Goal: Task Accomplishment & Management: Manage account settings

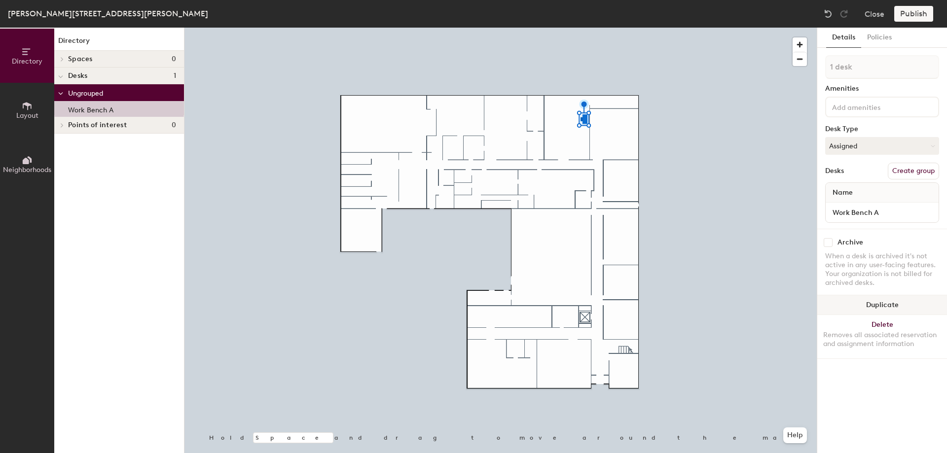
click at [885, 306] on button "Duplicate" at bounding box center [882, 305] width 130 height 20
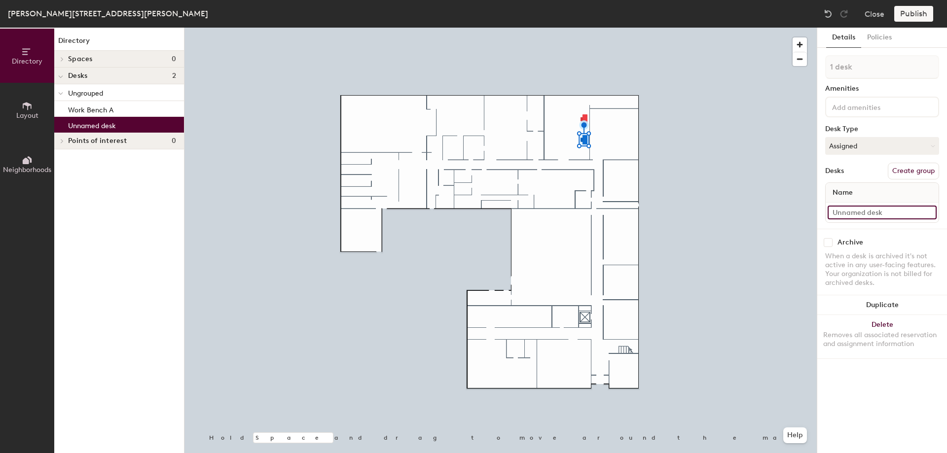
click at [849, 212] on input at bounding box center [882, 213] width 109 height 14
type input "Work Bench B"
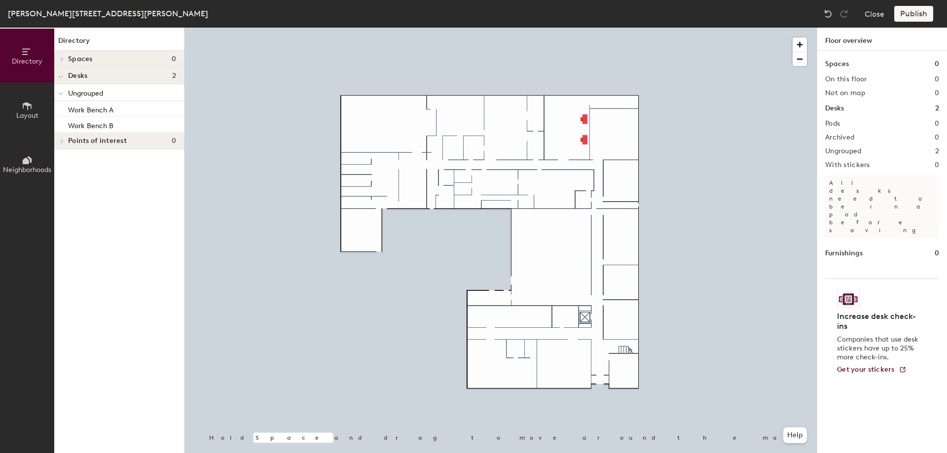
click at [29, 107] on icon at bounding box center [27, 106] width 11 height 11
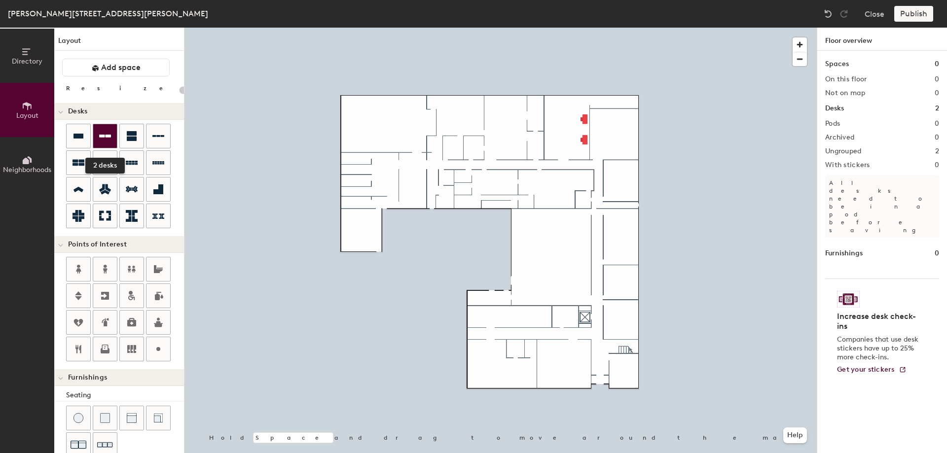
click at [105, 143] on div at bounding box center [105, 136] width 24 height 24
click at [460, 153] on div "Directory Layout Neighborhoods Layout Add space Resize Desks Points of Interest…" at bounding box center [473, 241] width 947 height 426
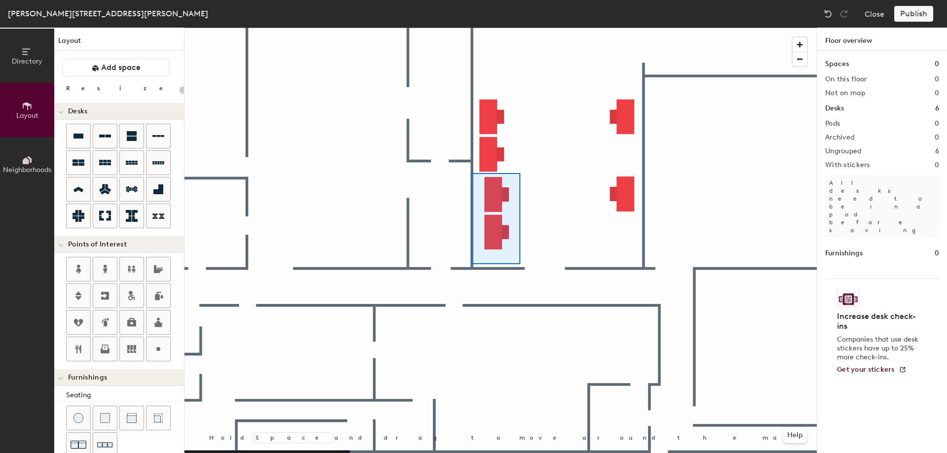
drag, startPoint x: 105, startPoint y: 137, endPoint x: 472, endPoint y: 253, distance: 384.9
click at [471, 28] on div at bounding box center [500, 28] width 632 height 0
type input "100"
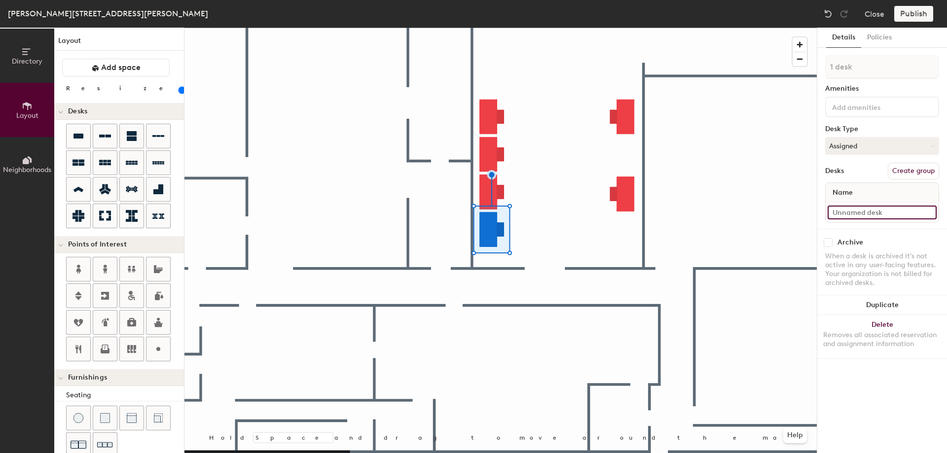
click at [869, 208] on input at bounding box center [882, 213] width 109 height 14
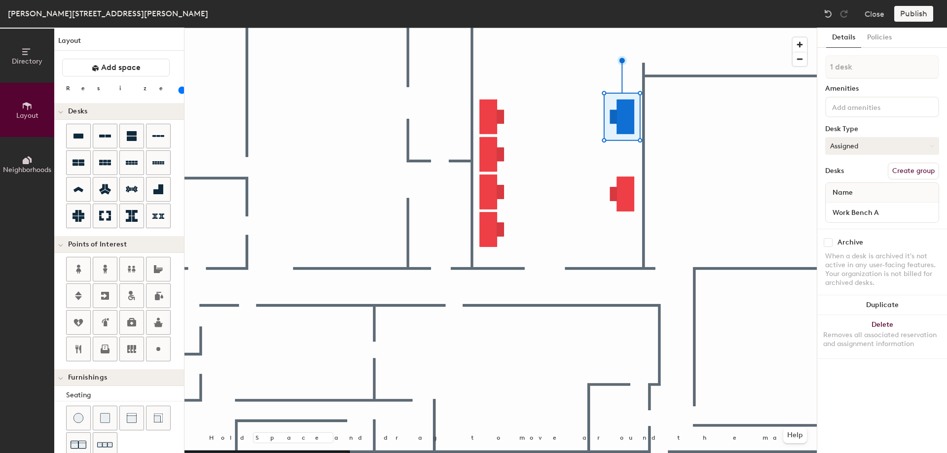
click at [842, 151] on button "Assigned" at bounding box center [882, 146] width 114 height 18
click at [847, 208] on div "Hoteled" at bounding box center [875, 206] width 99 height 15
click at [872, 145] on button "Assigned" at bounding box center [882, 146] width 114 height 18
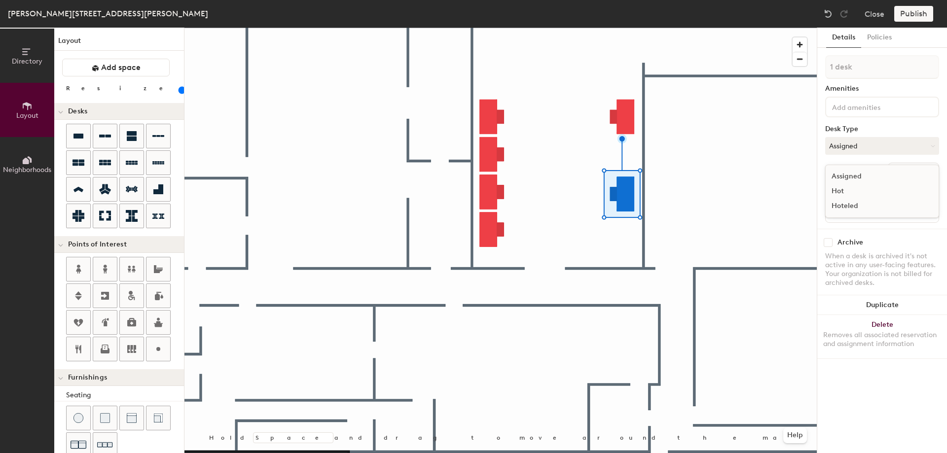
click at [856, 205] on div "Hoteled" at bounding box center [875, 206] width 99 height 15
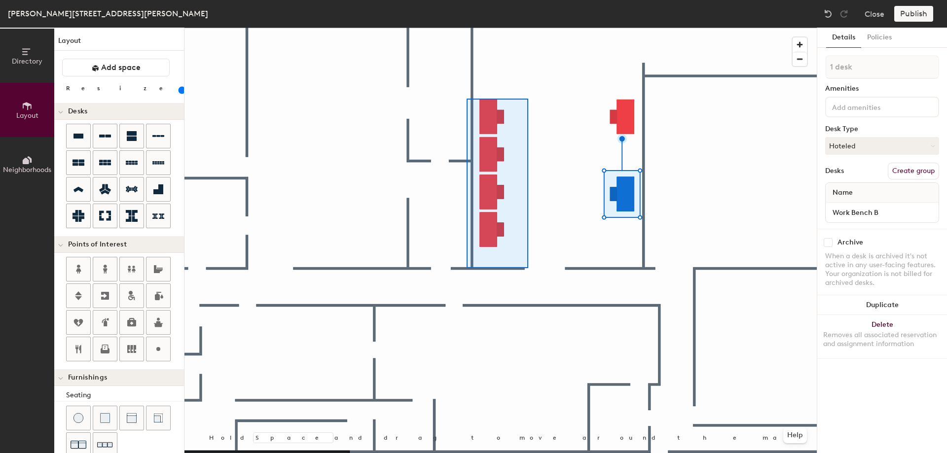
type input "4 desks"
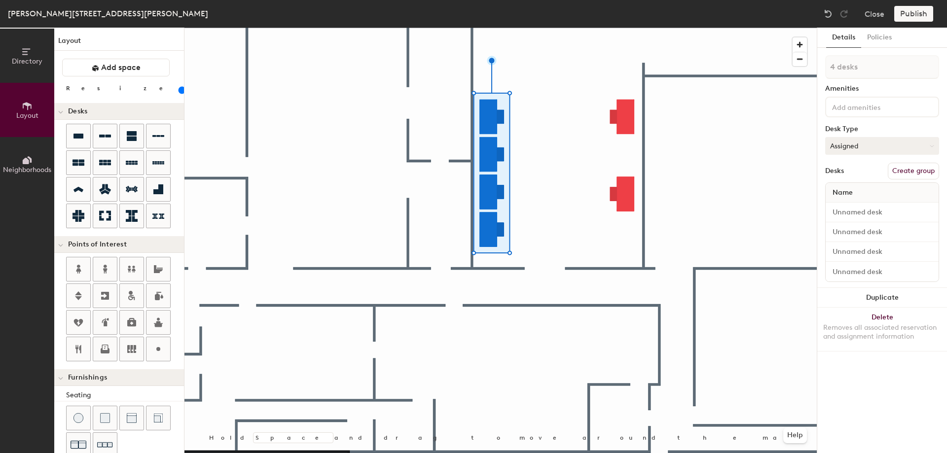
click at [879, 149] on button "Assigned" at bounding box center [882, 146] width 114 height 18
click at [859, 205] on div "Hoteled" at bounding box center [875, 206] width 99 height 15
click at [855, 211] on input at bounding box center [882, 213] width 109 height 14
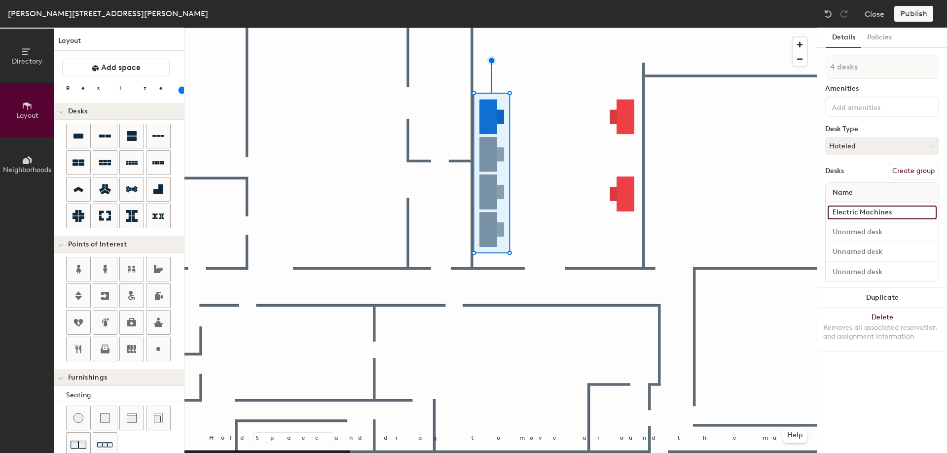
type input "Electric Machines"
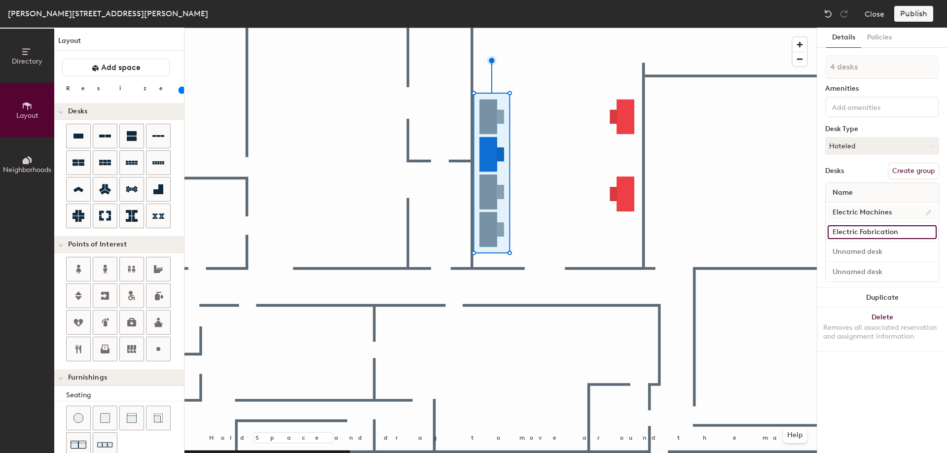
type input "Electric Fabrication"
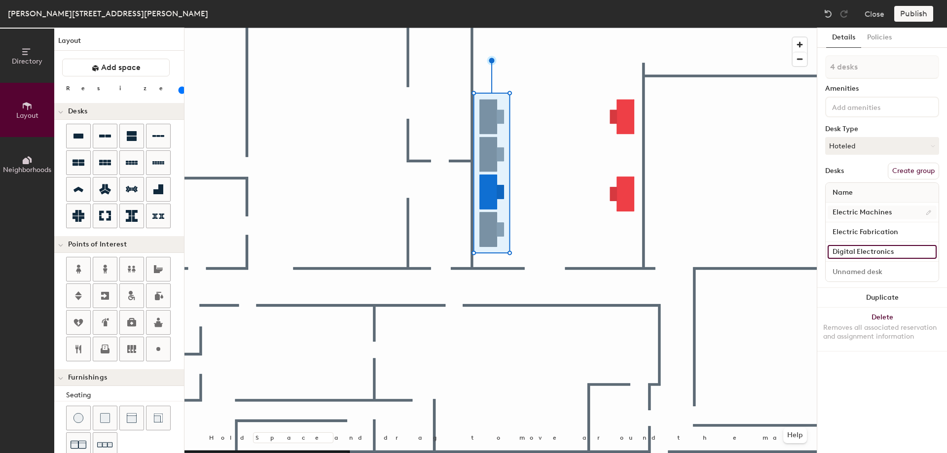
type input "Digital Electronics"
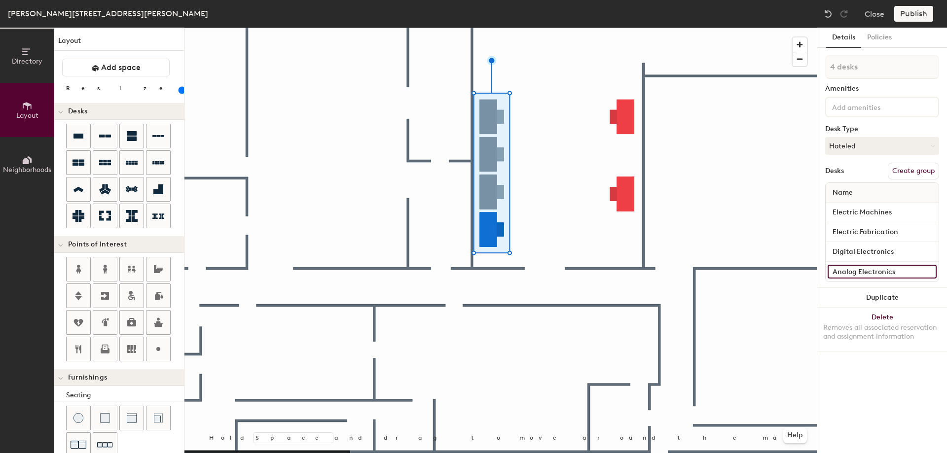
type input "Analog Electronics"
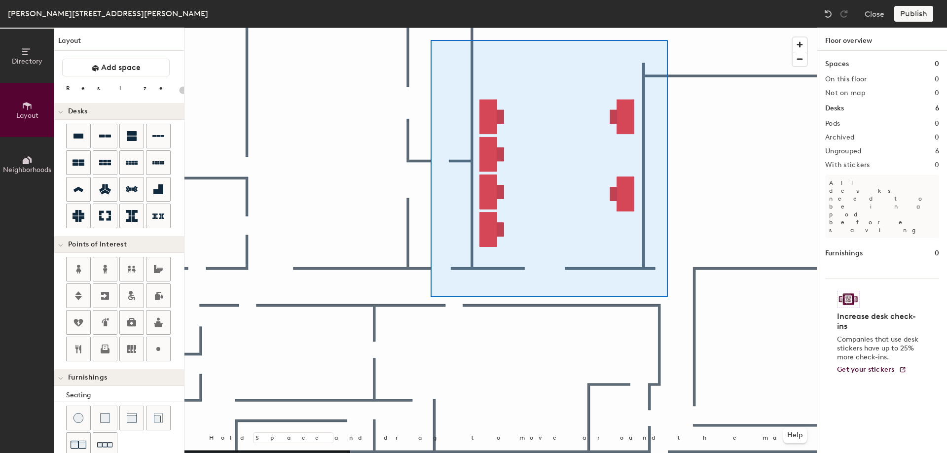
type input "100"
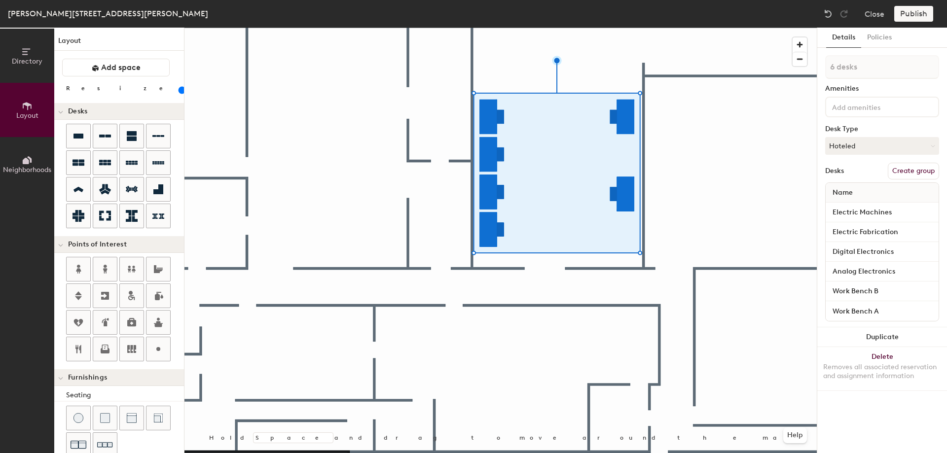
click at [19, 162] on button "Neighborhoods" at bounding box center [27, 164] width 54 height 54
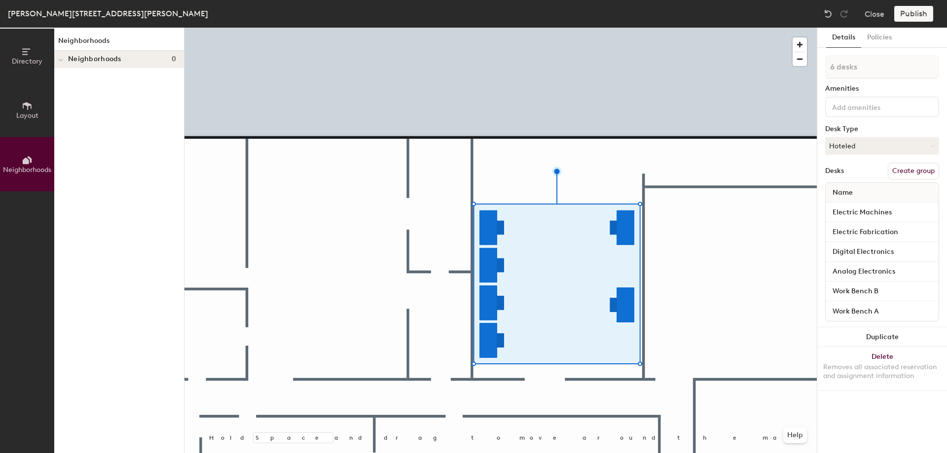
click at [914, 172] on button "Create group" at bounding box center [913, 171] width 51 height 17
drag, startPoint x: 876, startPoint y: 68, endPoint x: 804, endPoint y: 73, distance: 72.2
click at [825, 73] on input "Pod 1" at bounding box center [882, 67] width 114 height 24
type input "Makerspace Rm 112"
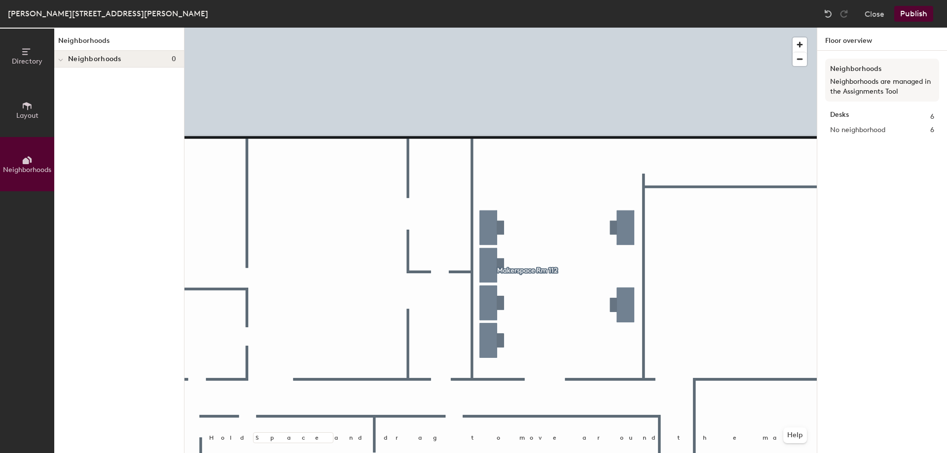
click at [29, 113] on span "Layout" at bounding box center [27, 115] width 22 height 8
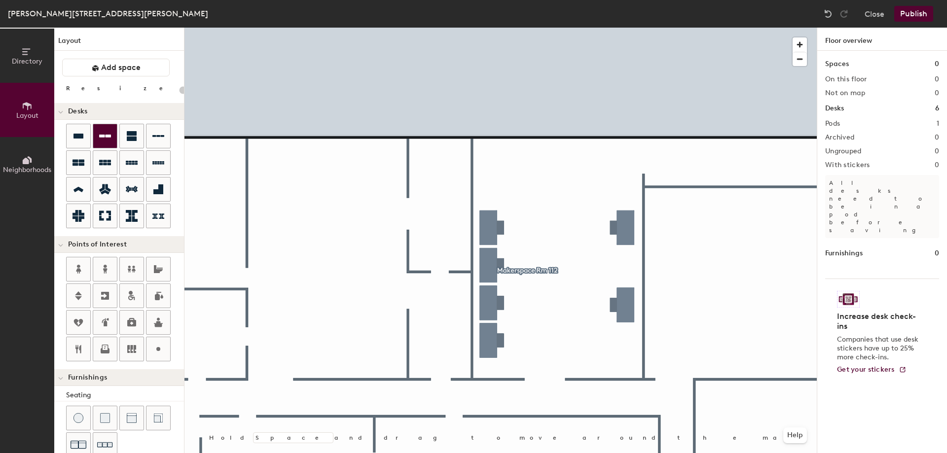
type input "100"
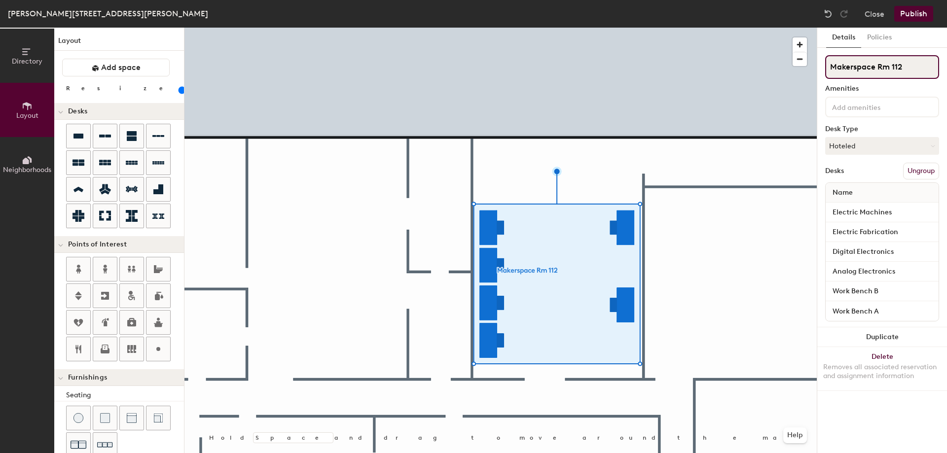
click at [834, 67] on input "Makerspace Rm 112" at bounding box center [882, 67] width 114 height 24
click at [831, 63] on input "Makerspace Rm 112" at bounding box center [882, 67] width 114 height 24
type input "Makerspace Rm 112"
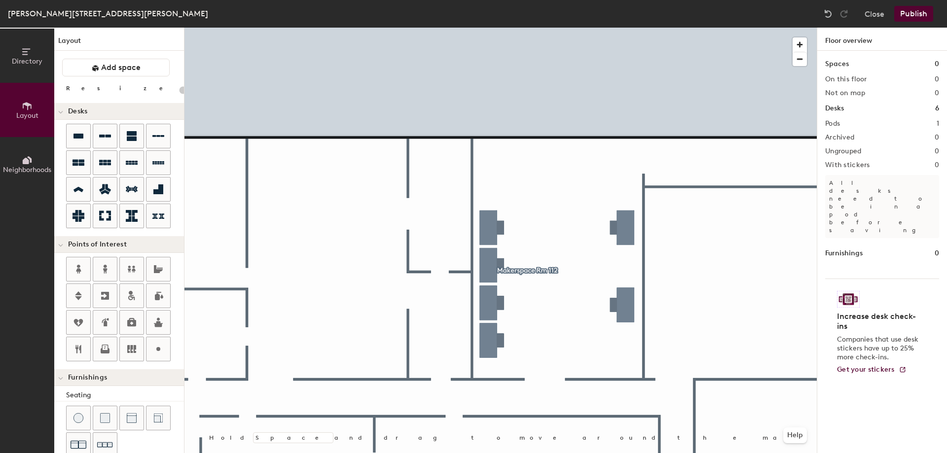
click at [918, 12] on button "Publish" at bounding box center [913, 14] width 39 height 16
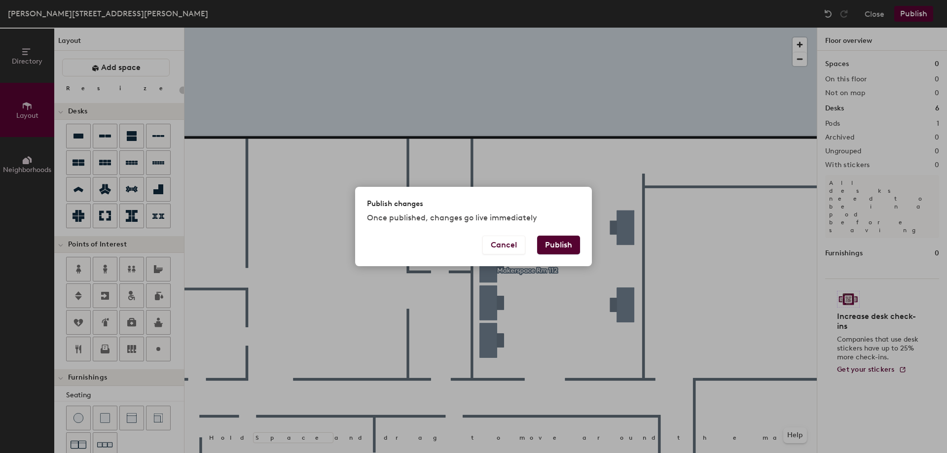
click at [560, 244] on button "Publish" at bounding box center [558, 245] width 43 height 19
type input "20"
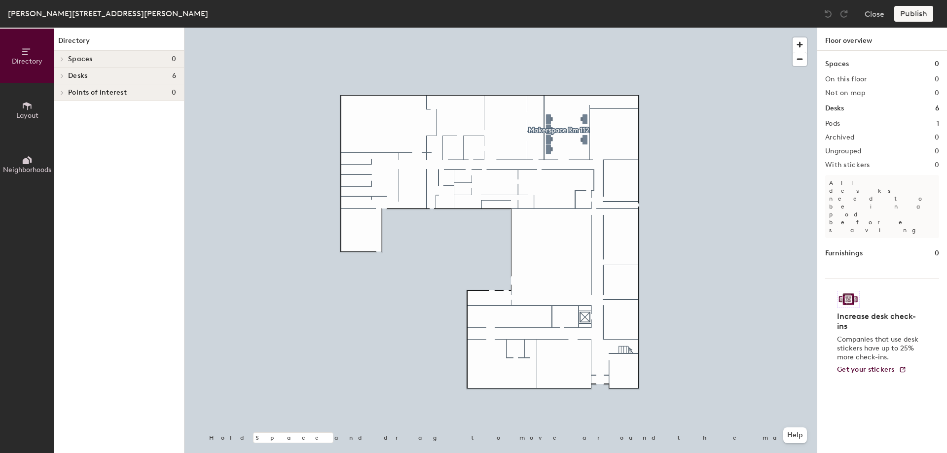
click at [62, 76] on icon at bounding box center [62, 75] width 4 height 5
click at [76, 89] on span "Makerspace Rm 112" at bounding box center [99, 93] width 63 height 8
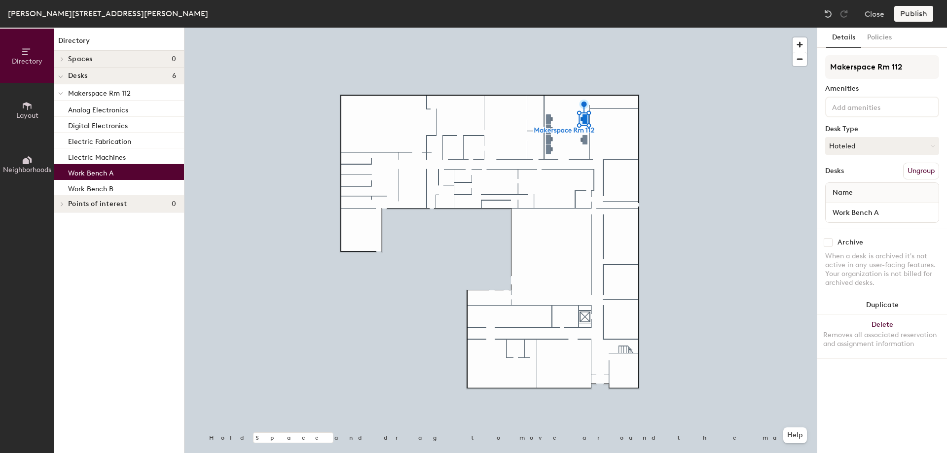
click at [828, 242] on input "checkbox" at bounding box center [828, 242] width 9 height 9
checkbox input "true"
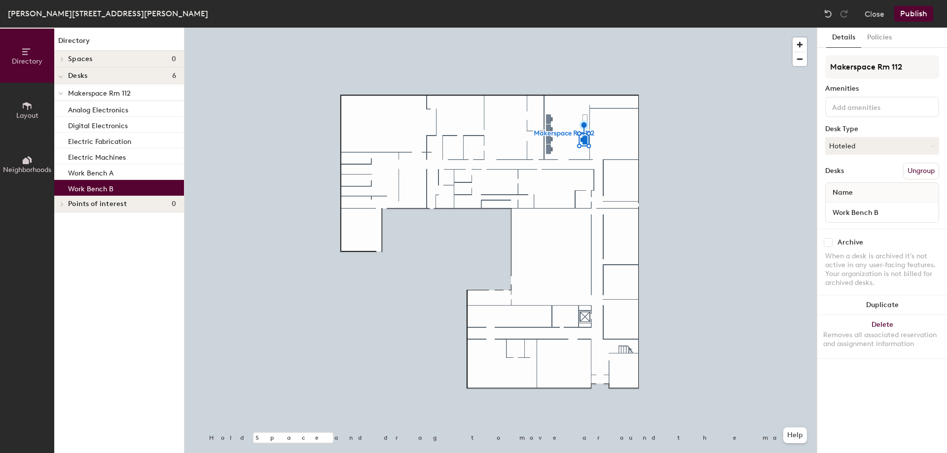
click at [829, 242] on input "checkbox" at bounding box center [828, 242] width 9 height 9
checkbox input "true"
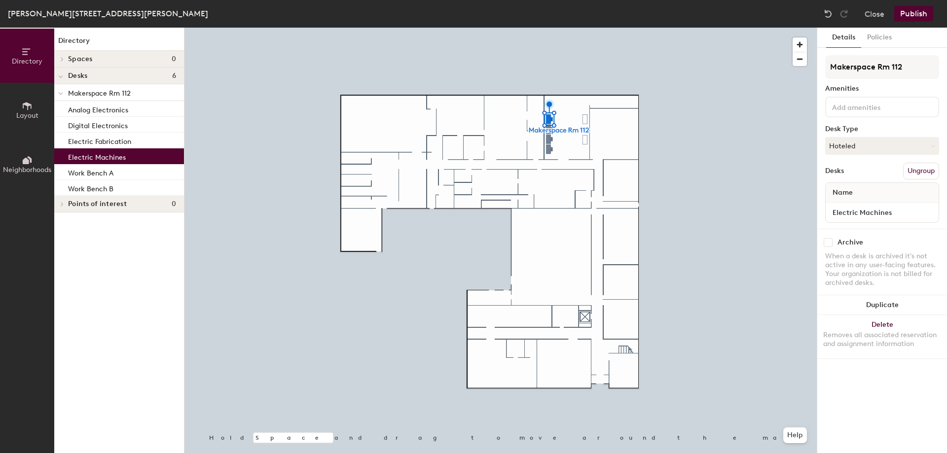
click at [827, 243] on input "checkbox" at bounding box center [828, 242] width 9 height 9
checkbox input "true"
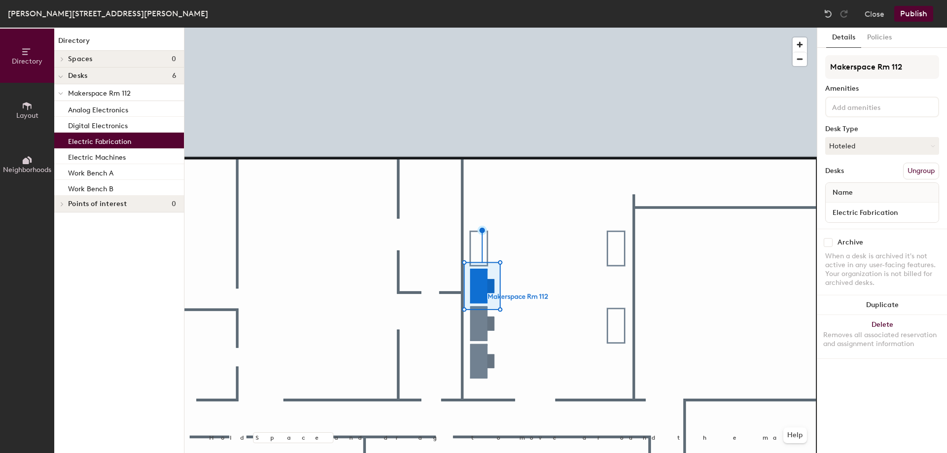
click at [828, 240] on input "checkbox" at bounding box center [828, 242] width 9 height 9
checkbox input "true"
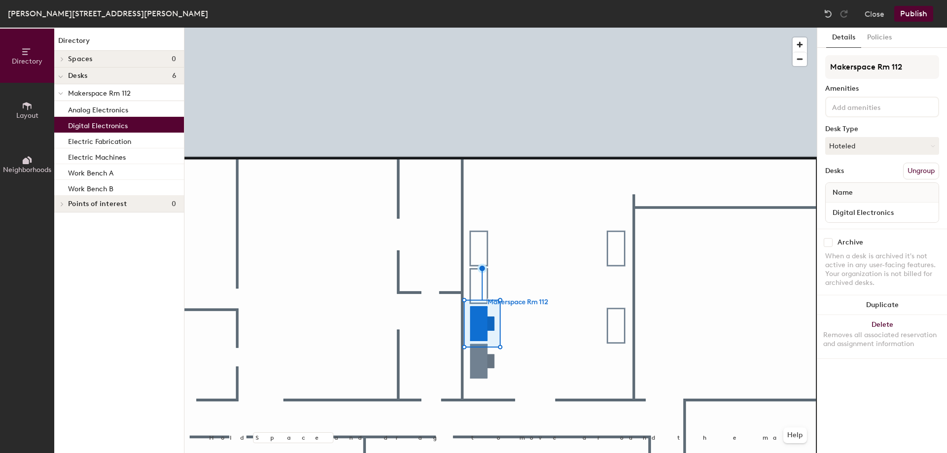
click at [826, 243] on input "checkbox" at bounding box center [828, 242] width 9 height 9
checkbox input "true"
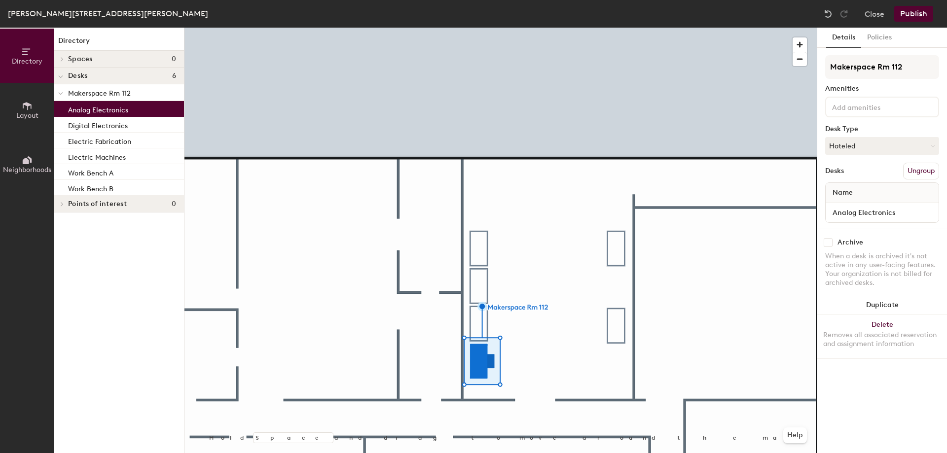
click at [831, 243] on input "checkbox" at bounding box center [828, 242] width 9 height 9
checkbox input "true"
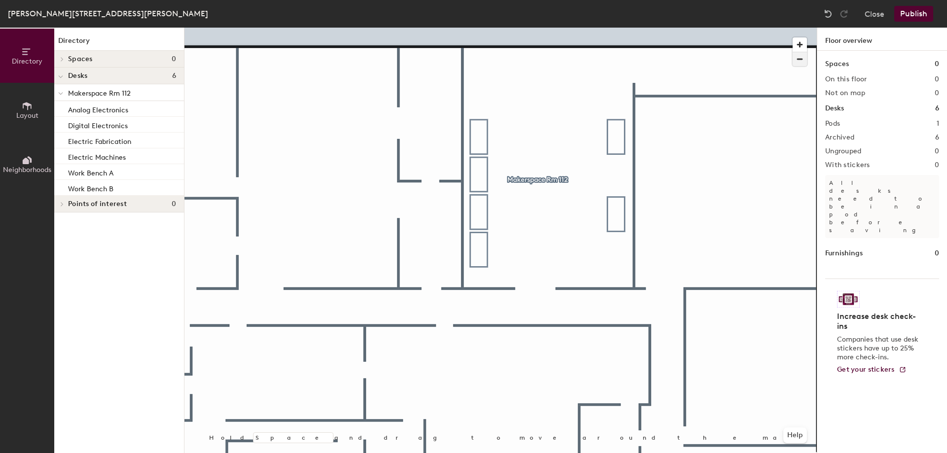
click at [794, 57] on span "button" at bounding box center [800, 59] width 14 height 14
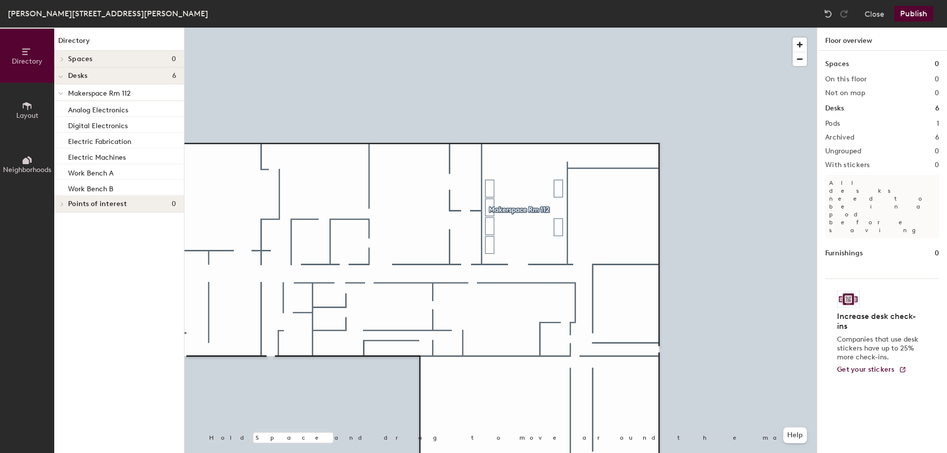
click at [32, 111] on span "Layout" at bounding box center [27, 115] width 22 height 8
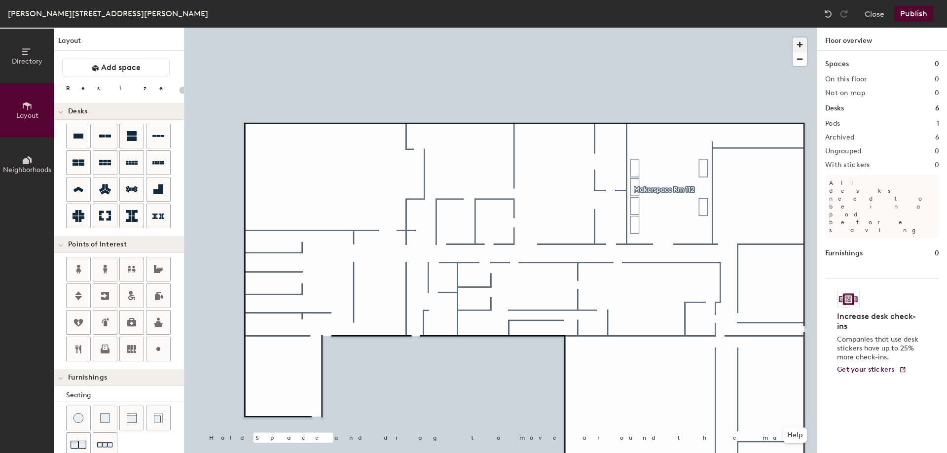
click at [796, 42] on span "button" at bounding box center [800, 44] width 14 height 14
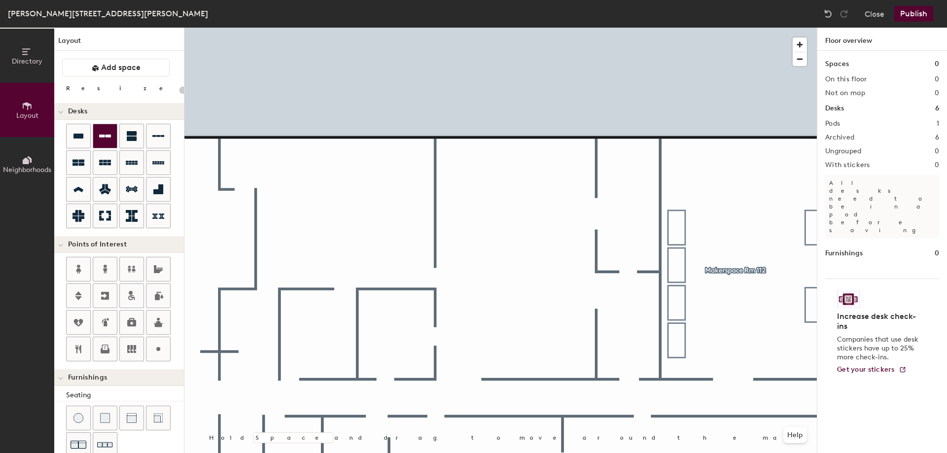
click at [107, 137] on icon at bounding box center [105, 136] width 12 height 3
click at [516, 306] on div "Directory Layout Neighborhoods Layout Add space Resize Desks Points of Interest…" at bounding box center [473, 241] width 947 height 426
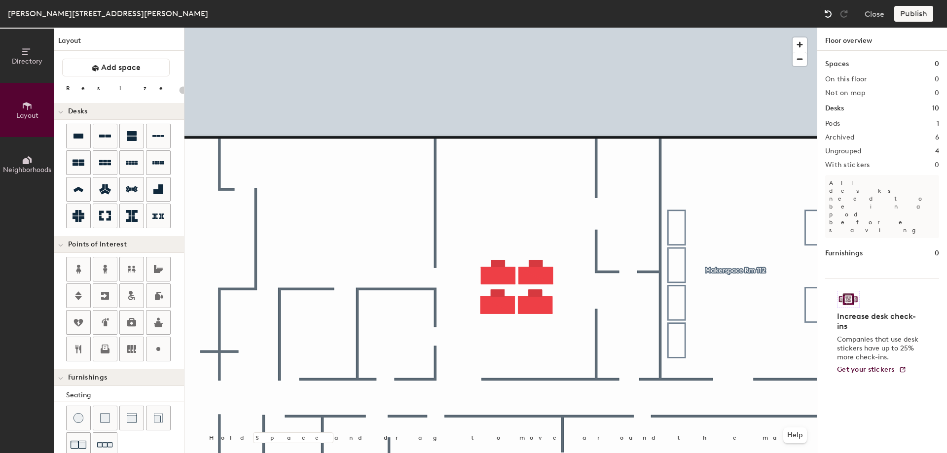
click at [833, 10] on img at bounding box center [828, 14] width 10 height 10
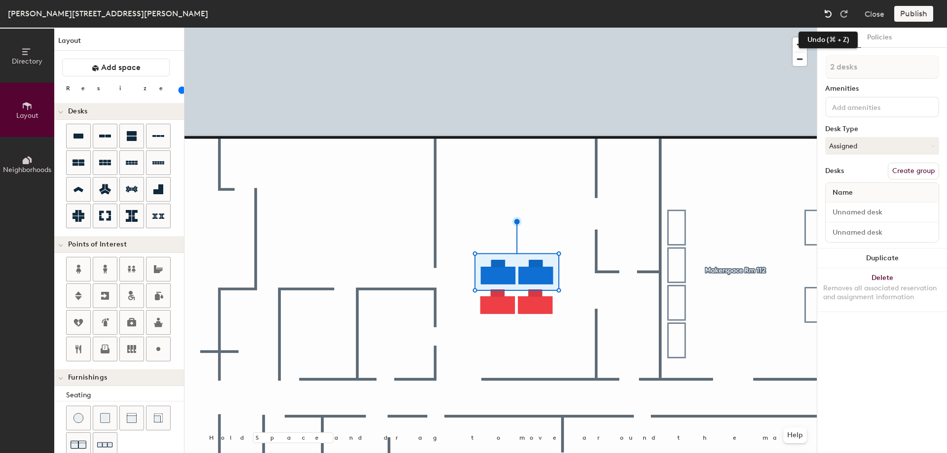
click at [824, 12] on img at bounding box center [828, 14] width 10 height 10
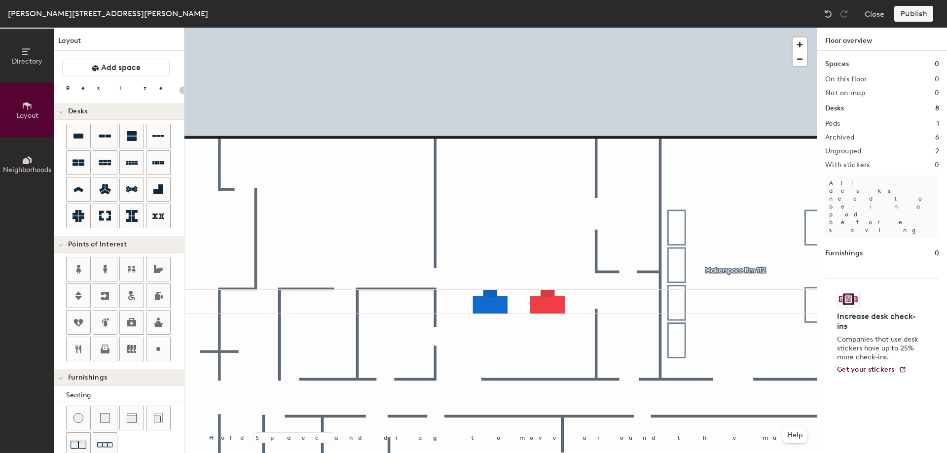
type input "100"
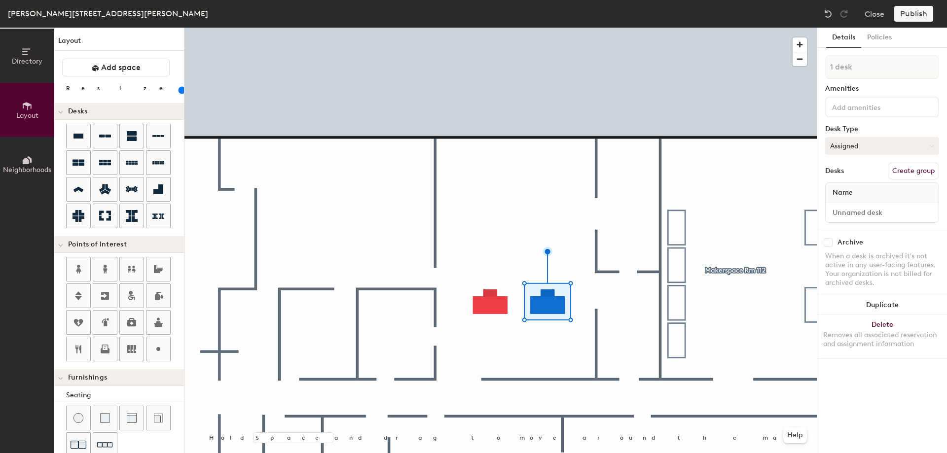
click at [873, 145] on button "Assigned" at bounding box center [882, 146] width 114 height 18
click at [848, 206] on div "Hoteled" at bounding box center [875, 206] width 99 height 15
click at [864, 210] on input at bounding box center [882, 213] width 109 height 14
type input "Metal Work A"
click at [833, 243] on div "Archive" at bounding box center [882, 242] width 114 height 9
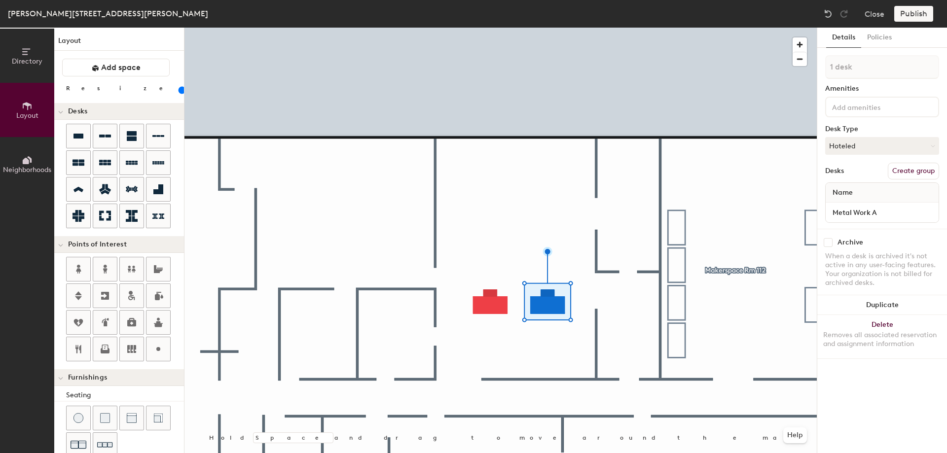
click at [824, 242] on input "checkbox" at bounding box center [828, 242] width 9 height 9
checkbox input "false"
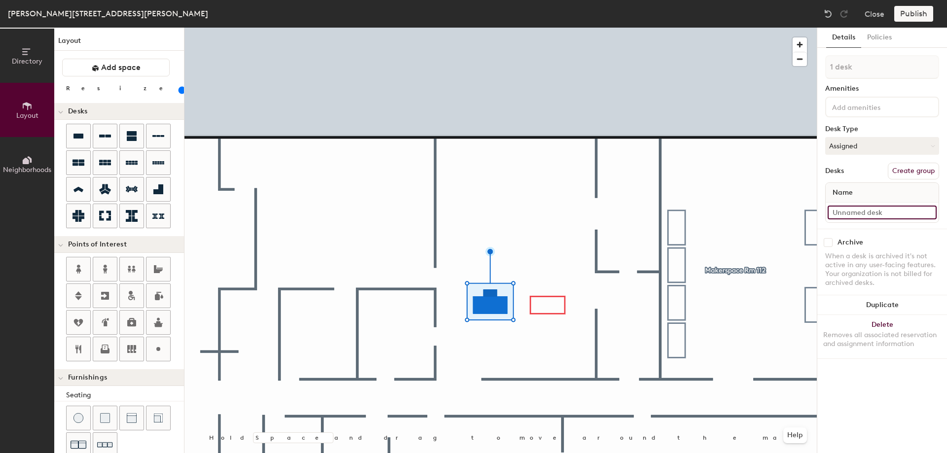
click at [841, 211] on input at bounding box center [882, 213] width 109 height 14
click at [851, 144] on button "Assigned" at bounding box center [882, 146] width 114 height 18
click at [841, 207] on div "Hoteled" at bounding box center [875, 206] width 99 height 15
click at [843, 215] on input at bounding box center [882, 213] width 109 height 14
type input "Metal Work B"
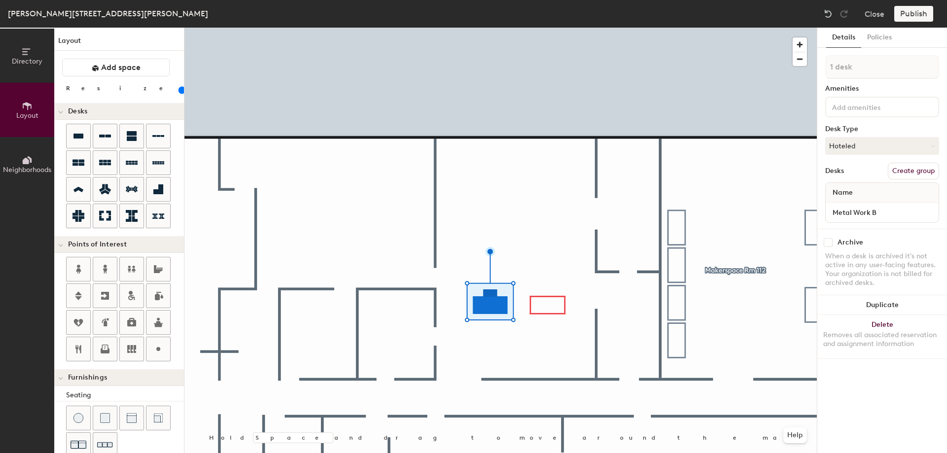
click at [830, 245] on input "checkbox" at bounding box center [828, 242] width 9 height 9
checkbox input "true"
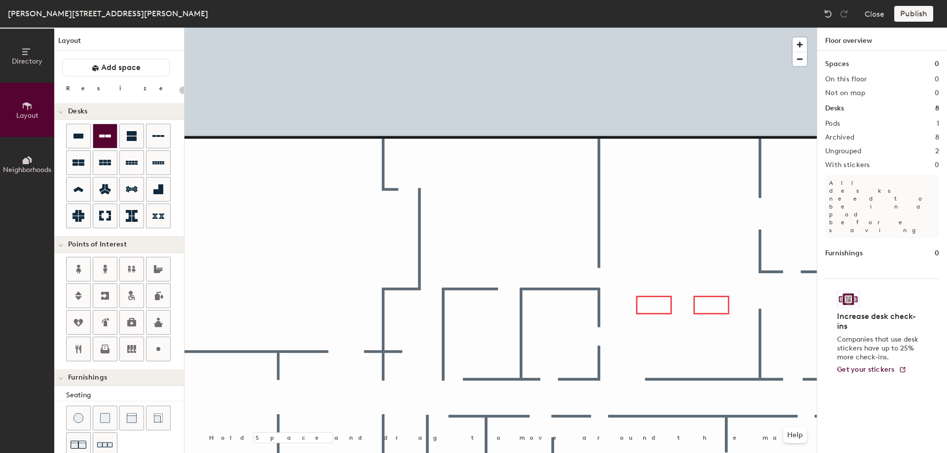
click at [101, 139] on icon at bounding box center [105, 136] width 12 height 12
click at [506, 220] on div "Directory Layout Neighborhoods Layout Add space Resize Desks Points of Interest…" at bounding box center [473, 241] width 947 height 426
type input "100"
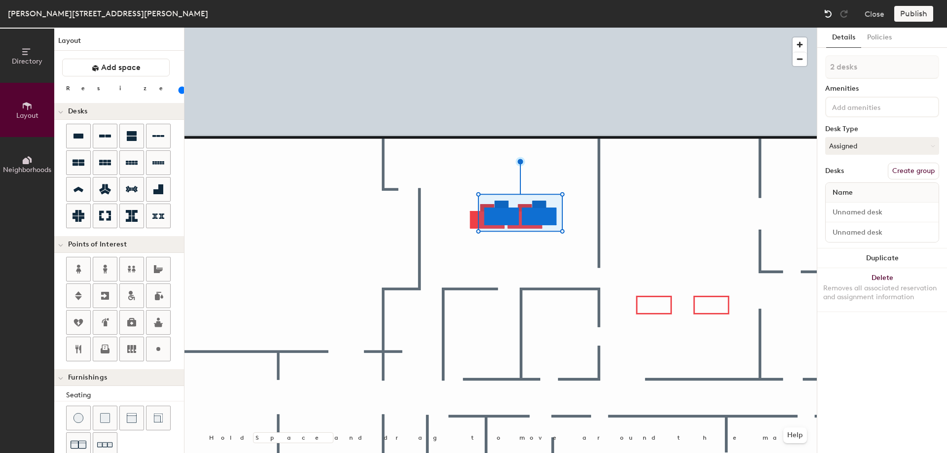
click at [827, 15] on img at bounding box center [828, 14] width 10 height 10
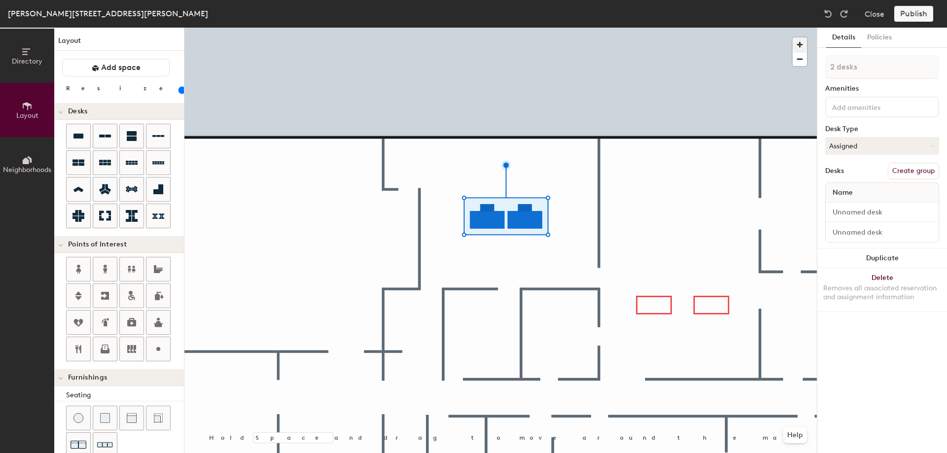
type input "1 desk"
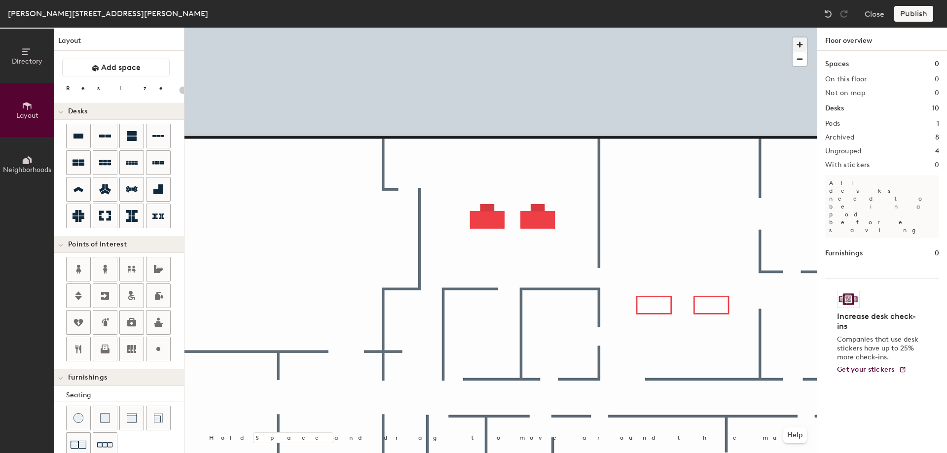
type input "100"
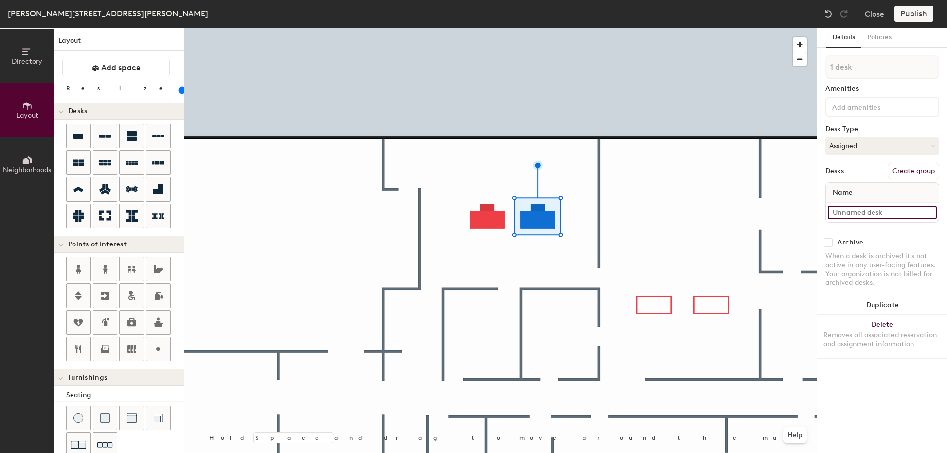
click at [861, 215] on input at bounding box center [882, 213] width 109 height 14
click at [857, 146] on button "Assigned" at bounding box center [882, 146] width 114 height 18
click at [853, 203] on div "Hoteled" at bounding box center [875, 206] width 99 height 15
click at [851, 215] on input at bounding box center [882, 213] width 109 height 14
type input "Wood Work A"
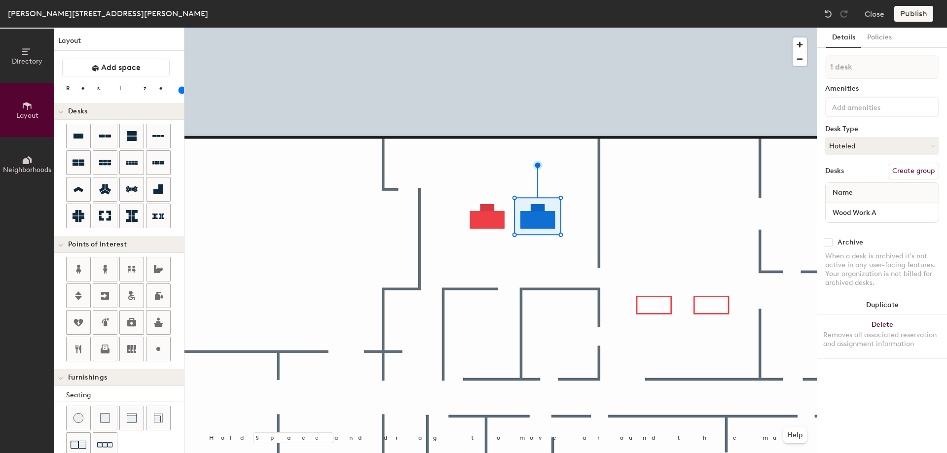
click at [827, 243] on input "checkbox" at bounding box center [828, 242] width 9 height 9
checkbox input "false"
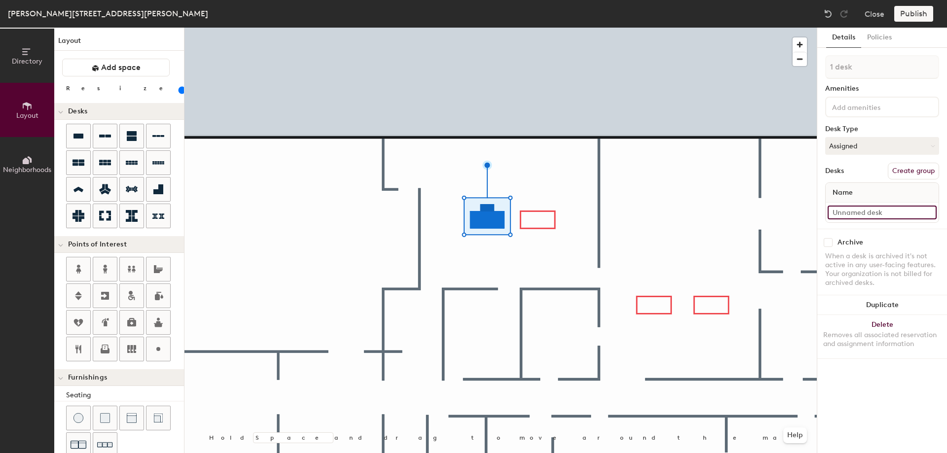
click at [851, 213] on input at bounding box center [882, 213] width 109 height 14
type input "Wood Work B"
click at [829, 241] on input "checkbox" at bounding box center [828, 242] width 9 height 9
checkbox input "true"
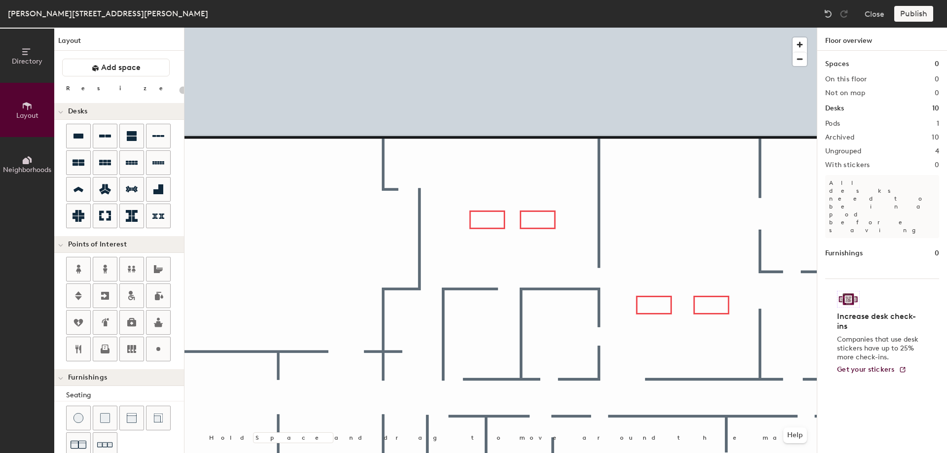
click at [913, 15] on div "Publish" at bounding box center [916, 14] width 45 height 16
click at [914, 11] on div "Publish" at bounding box center [916, 14] width 45 height 16
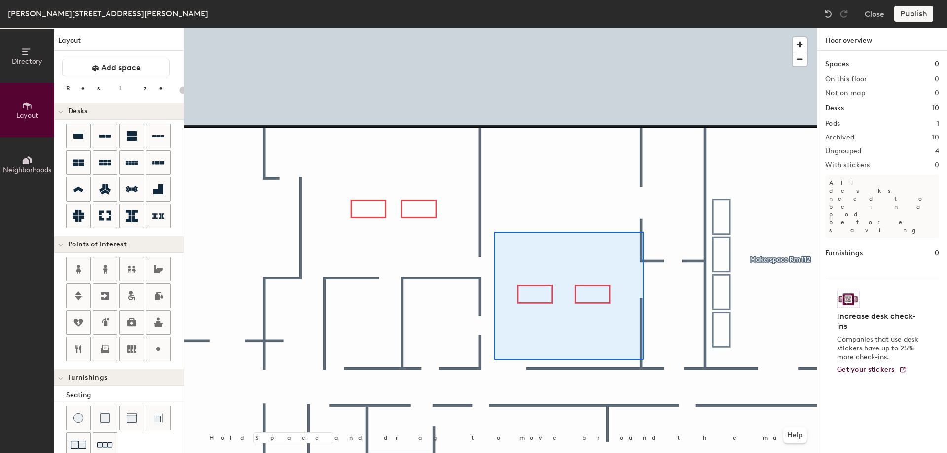
type input "100"
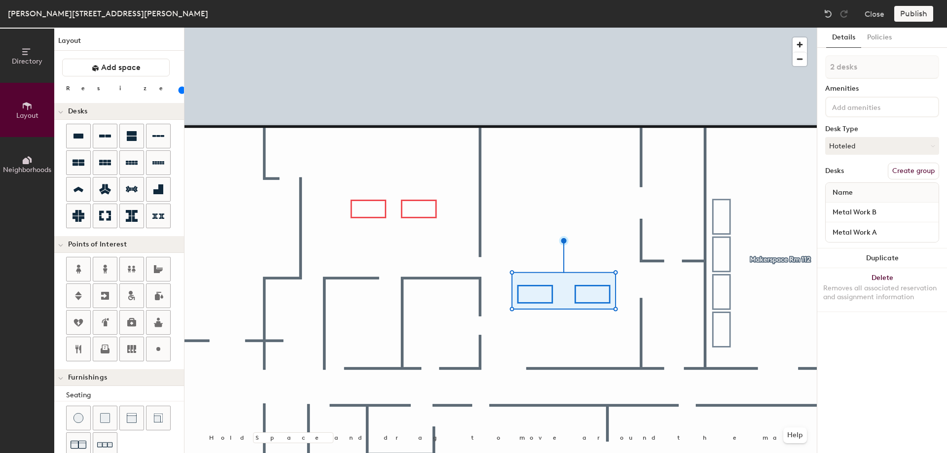
click at [917, 173] on button "Create group" at bounding box center [913, 171] width 51 height 17
click at [864, 68] on input "Pod 2" at bounding box center [882, 67] width 114 height 24
type input "P"
type input "Markerspace Rm 110"
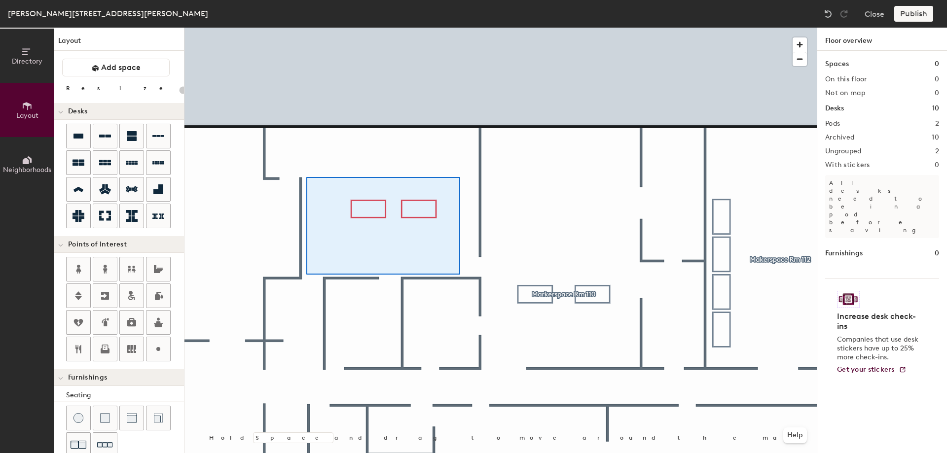
type input "100"
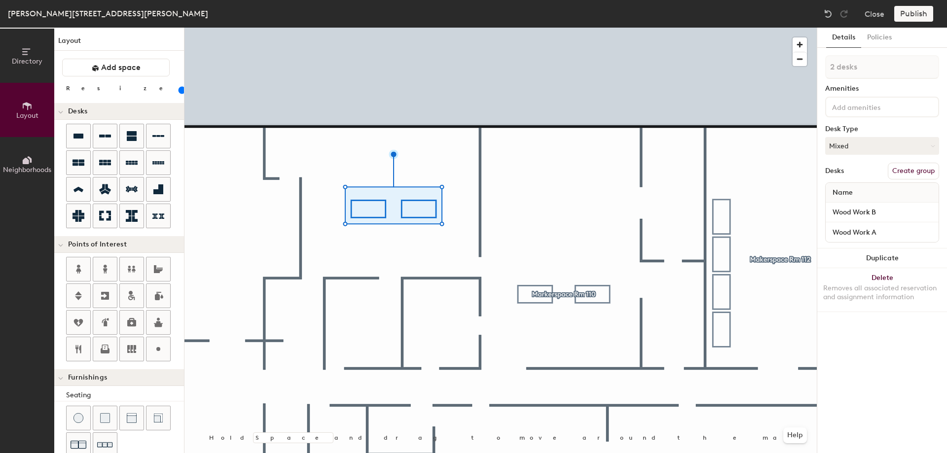
click at [914, 172] on button "Create group" at bounding box center [913, 171] width 51 height 17
drag, startPoint x: 856, startPoint y: 69, endPoint x: 807, endPoint y: 66, distance: 48.9
click at [825, 66] on input "Pod 3" at bounding box center [882, 67] width 114 height 24
type input "Makerspace Rm 104"
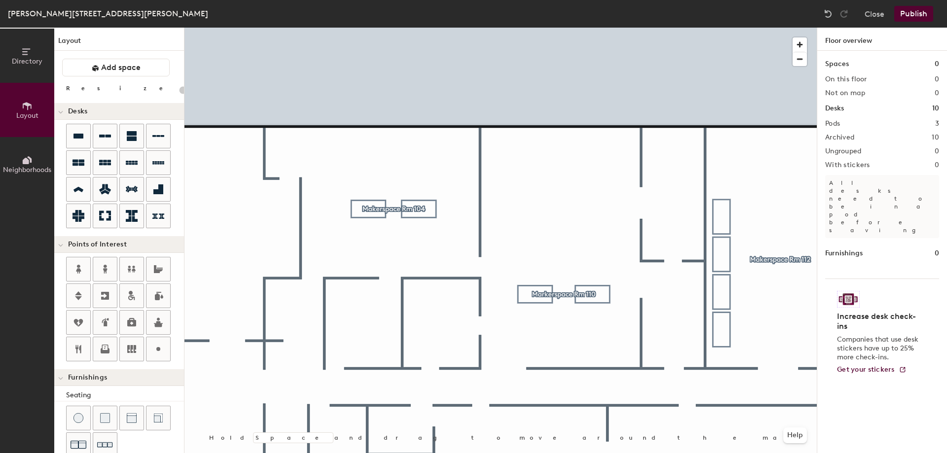
click at [909, 16] on button "Publish" at bounding box center [913, 14] width 39 height 16
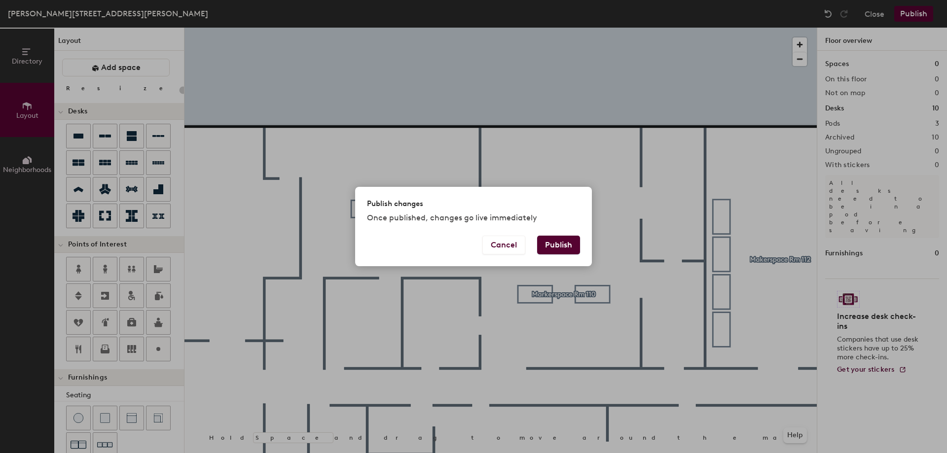
click at [555, 240] on button "Publish" at bounding box center [558, 245] width 43 height 19
type input "20"
